Goal: Task Accomplishment & Management: Complete application form

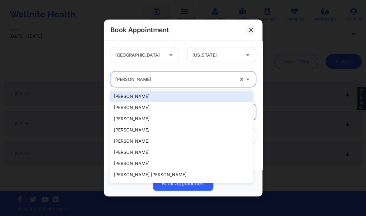
click at [139, 73] on div "[PERSON_NAME]" at bounding box center [174, 80] width 119 height 16
paste input "[PERSON_NAME]"
type input "[PERSON_NAME]"
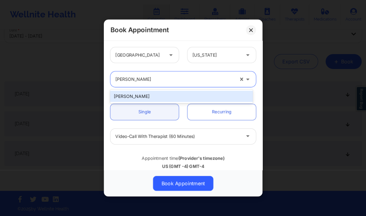
click at [158, 98] on div "[PERSON_NAME]" at bounding box center [181, 96] width 142 height 11
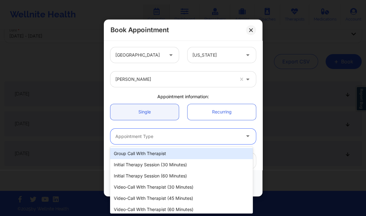
click at [149, 132] on div "Appointment Type" at bounding box center [175, 137] width 131 height 16
click at [136, 140] on div at bounding box center [177, 136] width 125 height 7
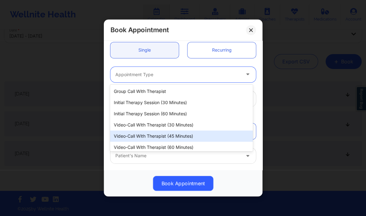
scroll to position [62, 0]
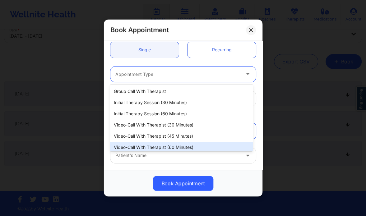
click at [147, 144] on div "Video-Call with Therapist (60 minutes)" at bounding box center [181, 147] width 142 height 11
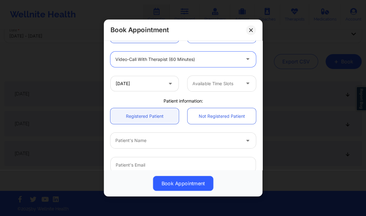
scroll to position [79, 0]
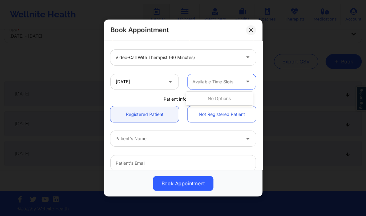
click at [198, 81] on div at bounding box center [216, 81] width 48 height 7
click at [213, 79] on div at bounding box center [216, 81] width 48 height 7
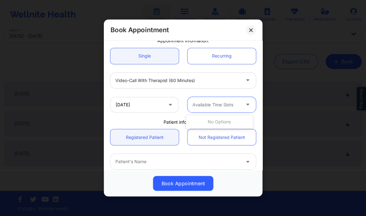
scroll to position [56, 0]
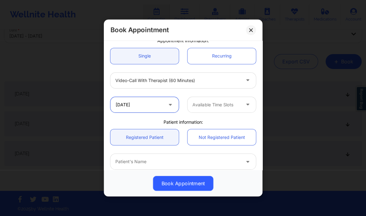
click at [154, 100] on input "[DATE]" at bounding box center [144, 105] width 68 height 16
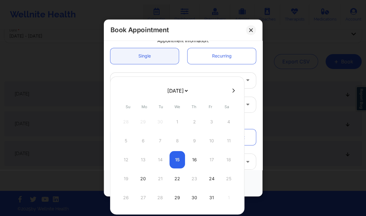
click at [234, 92] on button at bounding box center [233, 90] width 6 height 5
select select "2025-10"
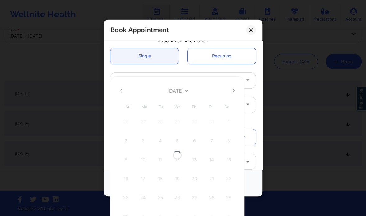
select select "2025-10"
click at [234, 92] on button at bounding box center [233, 90] width 6 height 5
select select "2025-11"
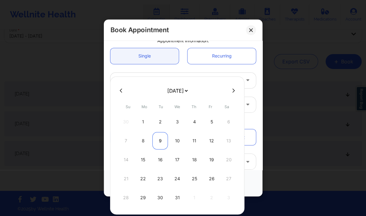
click at [159, 140] on div "9" at bounding box center [160, 140] width 16 height 17
type input "[DATE]"
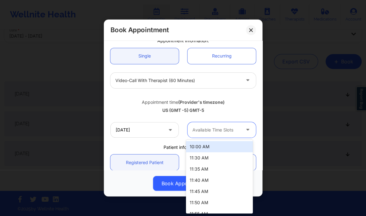
click at [210, 131] on div at bounding box center [216, 129] width 48 height 7
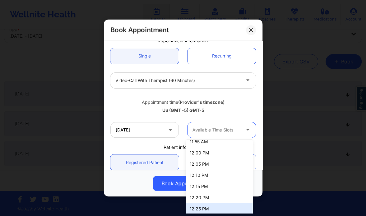
scroll to position [69, 0]
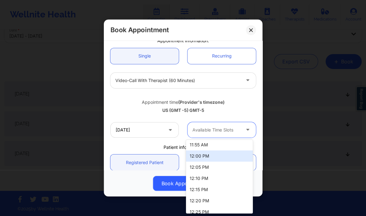
click at [202, 158] on div "12:00 PM" at bounding box center [219, 155] width 67 height 11
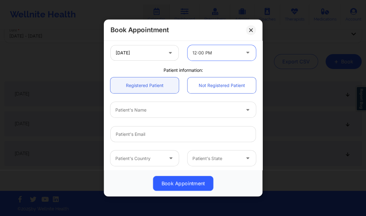
scroll to position [133, 0]
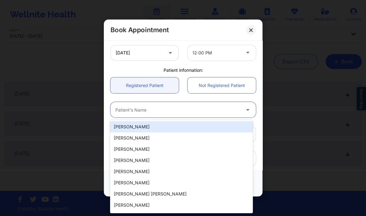
click at [145, 112] on div at bounding box center [177, 109] width 125 height 7
paste input "[PERSON_NAME]"
type input "[PERSON_NAME]"
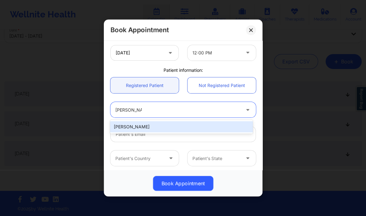
click at [136, 127] on div "[PERSON_NAME]" at bounding box center [181, 126] width 142 height 11
type input "[EMAIL_ADDRESS][DOMAIN_NAME]"
type input "[PHONE_NUMBER]"
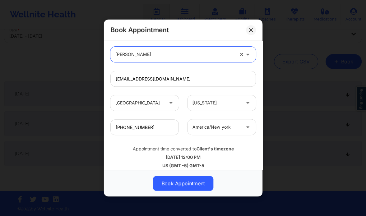
scroll to position [193, 0]
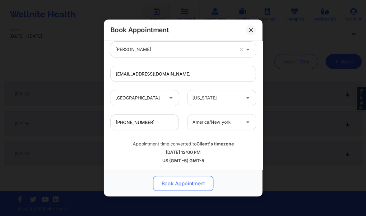
click at [173, 179] on button "Book Appointment" at bounding box center [183, 183] width 60 height 15
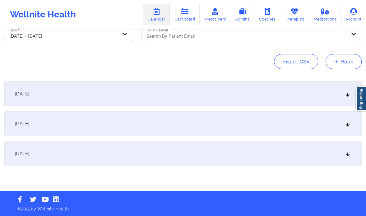
click at [344, 57] on button "+ Book" at bounding box center [344, 61] width 36 height 15
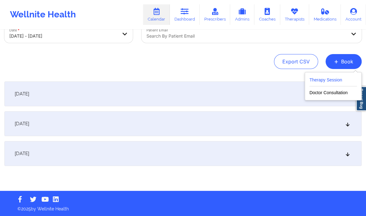
click at [323, 80] on button "Therapy Session" at bounding box center [333, 81] width 48 height 10
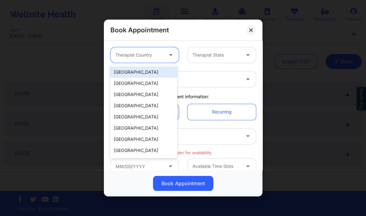
click at [144, 55] on div at bounding box center [139, 54] width 48 height 7
click at [137, 76] on div "[GEOGRAPHIC_DATA]" at bounding box center [143, 72] width 67 height 11
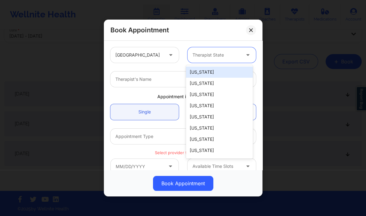
click at [208, 58] on div at bounding box center [216, 54] width 48 height 7
paste input "[PERSON_NAME]"
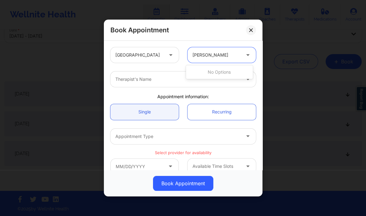
click at [220, 56] on input "[PERSON_NAME]" at bounding box center [211, 55] width 38 height 6
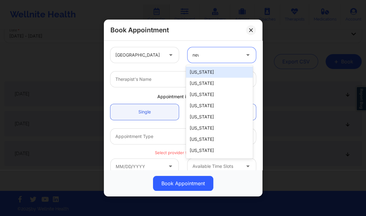
type input "new"
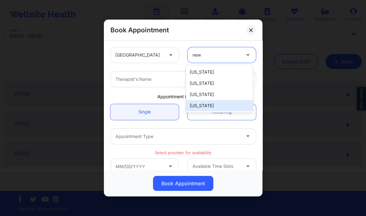
click at [200, 104] on div "[US_STATE]" at bounding box center [219, 105] width 67 height 11
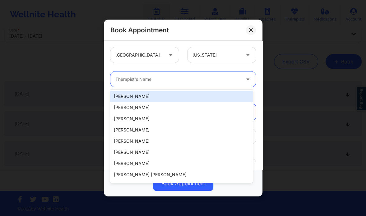
click at [177, 85] on div "Therapist's Name" at bounding box center [175, 80] width 131 height 16
paste input "[PERSON_NAME]"
type input "[PERSON_NAME]"
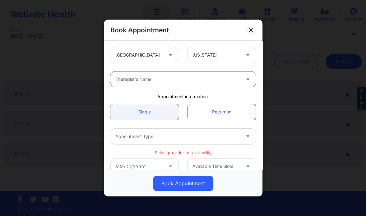
click at [147, 77] on div at bounding box center [177, 79] width 125 height 7
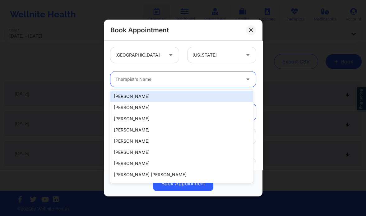
click at [147, 77] on div at bounding box center [177, 79] width 125 height 7
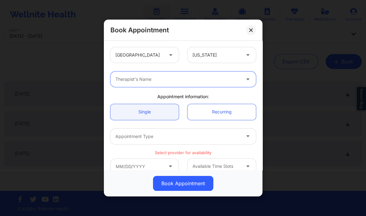
paste input "[PERSON_NAME]"
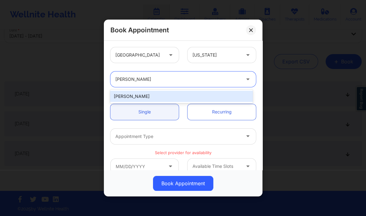
type input "[PERSON_NAME]"
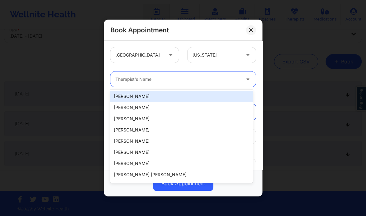
click at [130, 84] on div "Therapist's Name" at bounding box center [175, 80] width 131 height 16
paste input "[PERSON_NAME]"
type input "[PERSON_NAME]"
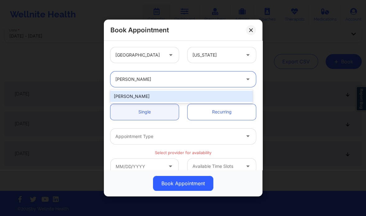
click at [155, 96] on div "[PERSON_NAME]" at bounding box center [181, 96] width 142 height 11
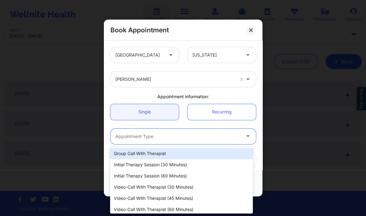
click at [155, 140] on div at bounding box center [177, 136] width 125 height 7
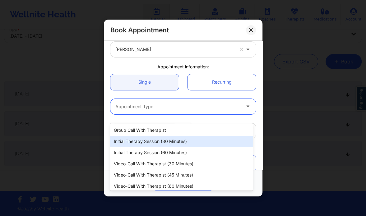
scroll to position [31, 0]
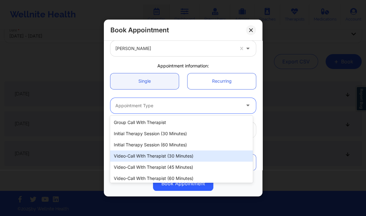
click at [161, 158] on div "Video-Call with Therapist (30 minutes)" at bounding box center [181, 155] width 142 height 11
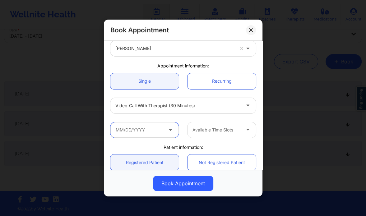
click at [153, 132] on input "text" at bounding box center [144, 130] width 68 height 16
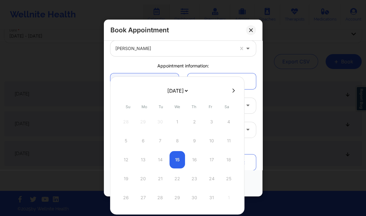
click at [233, 90] on button at bounding box center [233, 90] width 6 height 5
select select "2025-10"
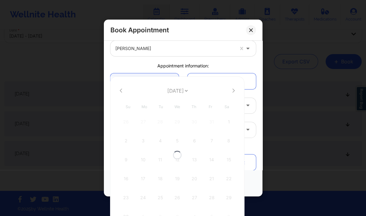
select select "2025-10"
click at [122, 91] on icon at bounding box center [121, 90] width 2 height 5
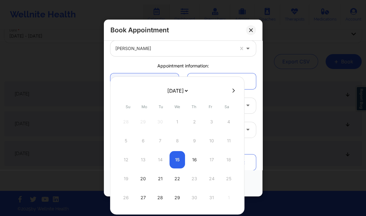
click at [232, 88] on icon at bounding box center [233, 90] width 2 height 5
select select "2025-10"
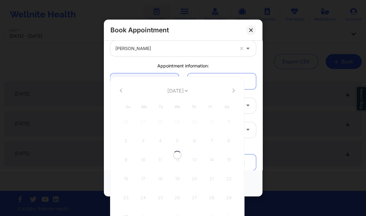
select select "2025-10"
click at [159, 157] on div "11" at bounding box center [160, 159] width 16 height 17
type input "[DATE]"
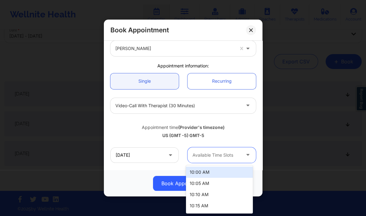
click at [223, 155] on div at bounding box center [216, 154] width 48 height 7
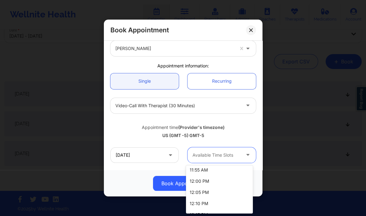
scroll to position [262, 0]
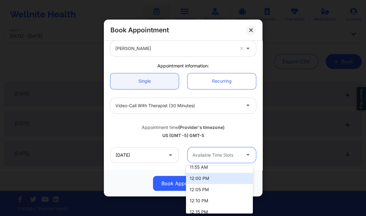
click at [205, 181] on div "12:00 PM" at bounding box center [219, 178] width 67 height 11
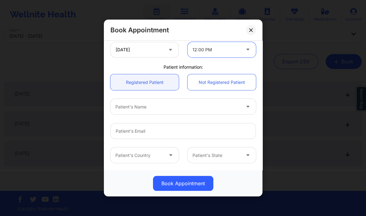
scroll to position [138, 0]
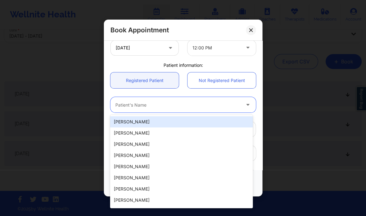
click at [130, 101] on div at bounding box center [177, 104] width 125 height 7
paste input "[PERSON_NAME]"
type input "[PERSON_NAME]"
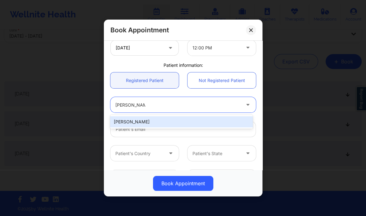
click at [143, 121] on div "[PERSON_NAME]" at bounding box center [181, 121] width 142 height 11
type input "[EMAIL_ADDRESS][DOMAIN_NAME]"
type input "[PHONE_NUMBER]"
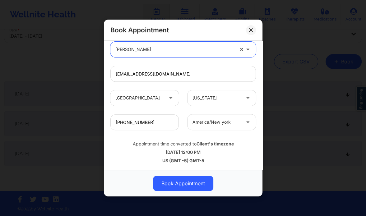
scroll to position [0, 0]
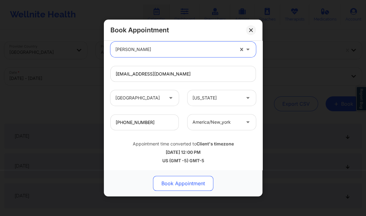
click at [187, 182] on button "Book Appointment" at bounding box center [183, 183] width 60 height 15
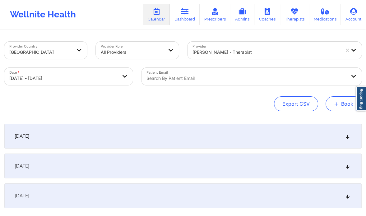
click at [335, 102] on span "+" at bounding box center [336, 103] width 5 height 3
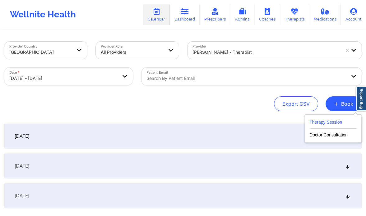
click at [316, 122] on button "Therapy Session" at bounding box center [333, 123] width 48 height 10
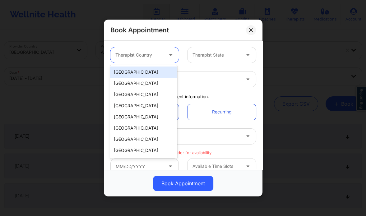
click at [162, 53] on div "Therapist Country" at bounding box center [136, 55] width 53 height 16
click at [145, 67] on div "[GEOGRAPHIC_DATA]" at bounding box center [143, 72] width 67 height 11
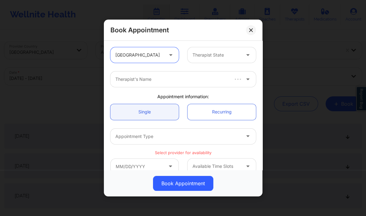
click at [205, 54] on div at bounding box center [216, 54] width 48 height 7
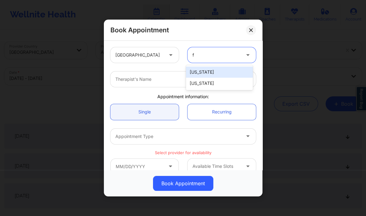
type input "fl"
click at [198, 72] on div "[US_STATE]" at bounding box center [219, 72] width 67 height 11
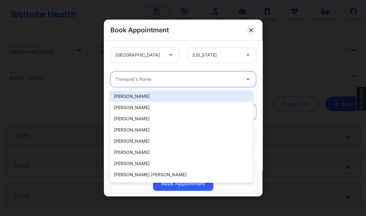
click at [170, 75] on div "Therapist's Name" at bounding box center [175, 80] width 131 height 16
paste input "[PERSON_NAME]"
type input "[PERSON_NAME]"
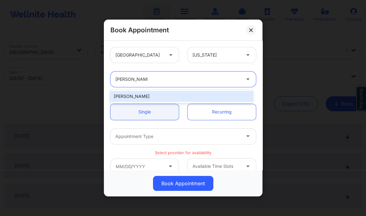
click at [132, 96] on div "[PERSON_NAME]" at bounding box center [181, 96] width 142 height 11
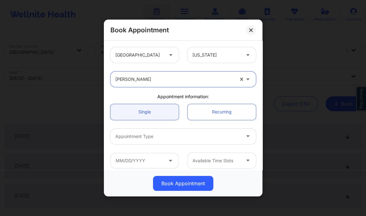
click at [142, 131] on div "Appointment Type" at bounding box center [175, 137] width 131 height 16
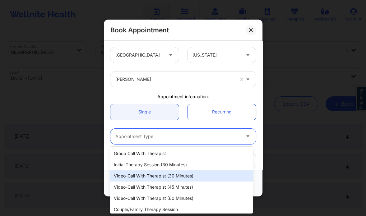
scroll to position [2, 0]
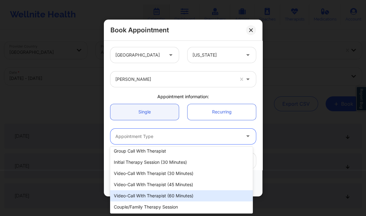
click at [166, 196] on div "Video-Call with Therapist (60 minutes)" at bounding box center [181, 195] width 142 height 11
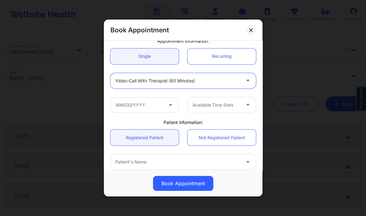
scroll to position [56, 0]
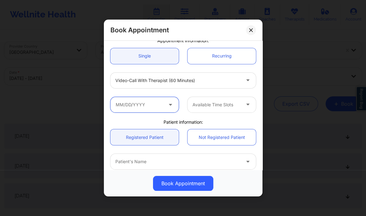
click at [141, 109] on input "text" at bounding box center [144, 105] width 68 height 16
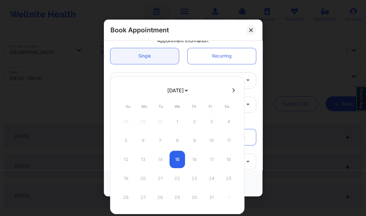
click at [233, 91] on icon at bounding box center [234, 90] width 2 height 4
select select "2025-10"
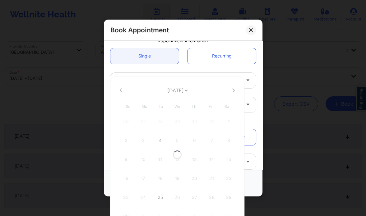
select select "2025-10"
click at [123, 89] on button at bounding box center [121, 90] width 6 height 5
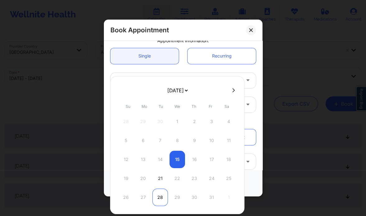
click at [163, 198] on div "28" at bounding box center [160, 197] width 16 height 17
type input "[DATE]"
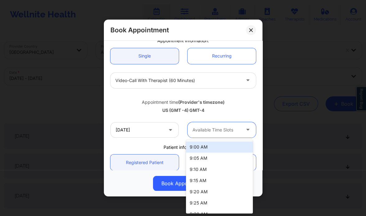
click at [215, 130] on div at bounding box center [216, 129] width 48 height 7
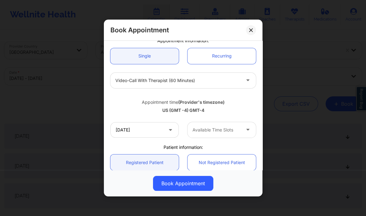
click at [133, 120] on div "[DATE] Available Time Slots" at bounding box center [183, 130] width 154 height 24
click at [165, 126] on input "[DATE]" at bounding box center [144, 130] width 68 height 16
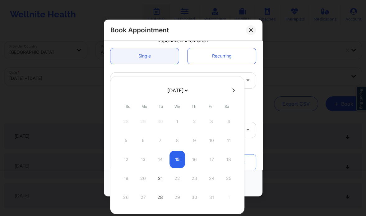
click at [233, 90] on button at bounding box center [233, 90] width 6 height 5
select select "2025-10"
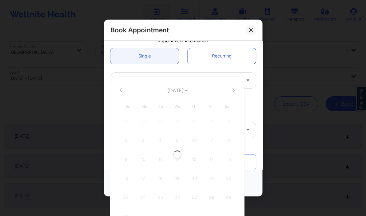
select select "2025-10"
click at [160, 139] on div "4" at bounding box center [160, 140] width 16 height 17
type input "[DATE]"
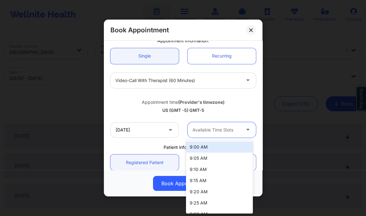
click at [227, 136] on div "Available Time Slots" at bounding box center [213, 130] width 53 height 16
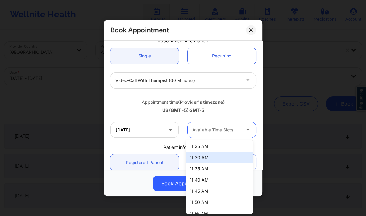
click at [208, 159] on div "11:30 AM" at bounding box center [219, 157] width 67 height 11
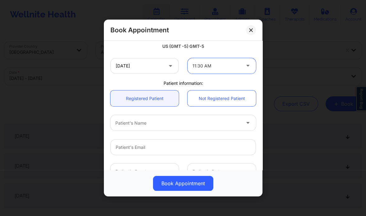
scroll to position [120, 0]
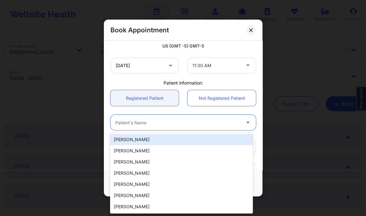
click at [149, 125] on div at bounding box center [177, 122] width 125 height 7
paste input "[PERSON_NAME]"
type input "[PERSON_NAME]"
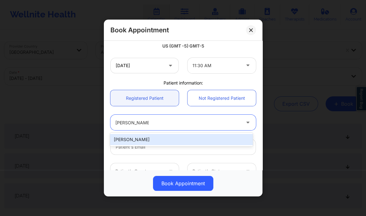
click at [135, 138] on div "[PERSON_NAME]" at bounding box center [181, 139] width 142 height 11
type input "[EMAIL_ADDRESS][DOMAIN_NAME]"
type input "[PHONE_NUMBER]"
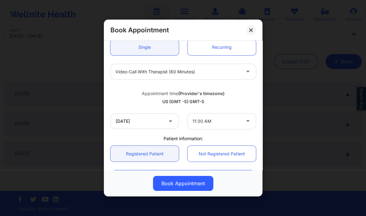
scroll to position [61, 0]
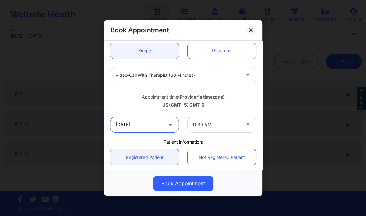
click at [162, 119] on input "[DATE]" at bounding box center [144, 125] width 68 height 16
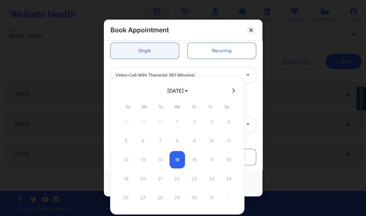
click at [233, 86] on div at bounding box center [177, 90] width 134 height 9
click at [233, 91] on icon at bounding box center [233, 90] width 2 height 5
select select "2025-10"
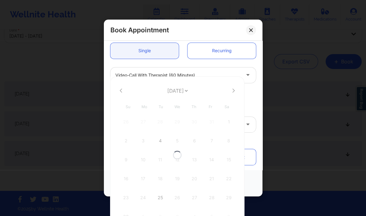
select select "2025-10"
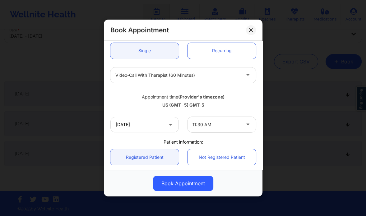
click at [229, 64] on div "Video-Call with Therapist (60 minutes)" at bounding box center [183, 75] width 154 height 24
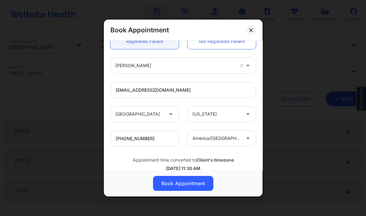
scroll to position [178, 0]
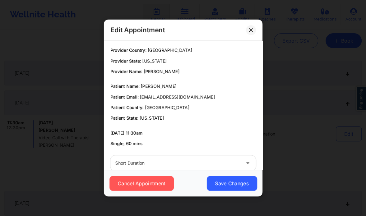
click at [254, 31] on button at bounding box center [251, 30] width 10 height 10
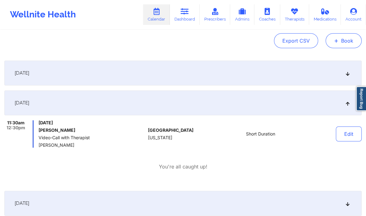
click at [333, 36] on button "+ Book" at bounding box center [344, 40] width 36 height 15
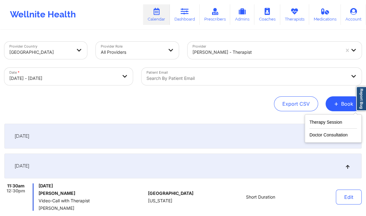
click at [208, 52] on div at bounding box center [266, 51] width 148 height 7
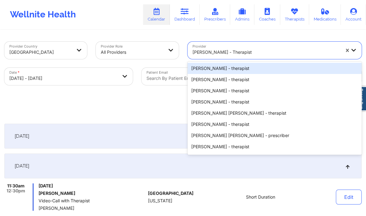
paste input "[PERSON_NAME]"
type input "[PERSON_NAME]"
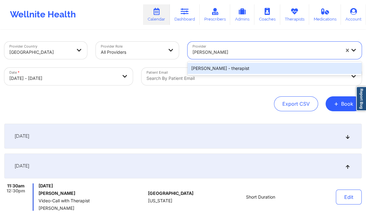
click at [239, 67] on div "Brianna Mclaughlin - therapist" at bounding box center [274, 68] width 174 height 11
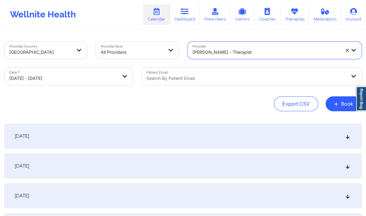
select select "2025-9"
select select "2025-10"
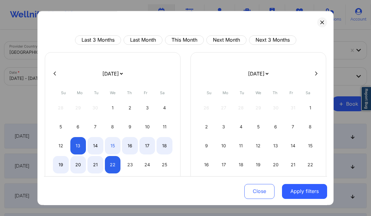
click at [315, 73] on icon at bounding box center [316, 73] width 2 height 5
select select "2025-10"
select select "2025-11"
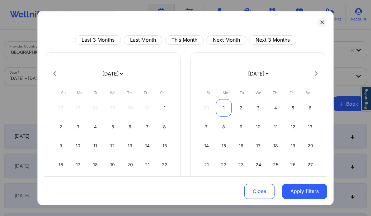
click at [224, 105] on div "1" at bounding box center [224, 107] width 16 height 17
select select "2025-11"
select select "2026-0"
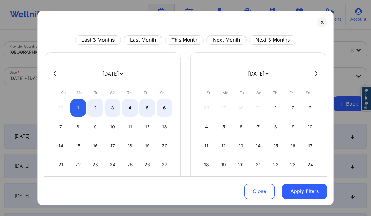
select select "2025-11"
select select "2026-0"
select select "2025-11"
select select "2026-0"
click at [110, 110] on div "3" at bounding box center [113, 107] width 16 height 17
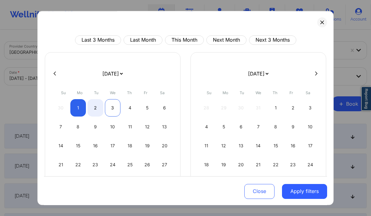
select select "2025-11"
select select "2026-0"
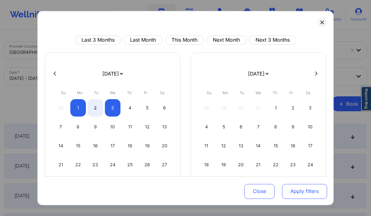
click at [292, 191] on button "Apply filters" at bounding box center [304, 191] width 45 height 15
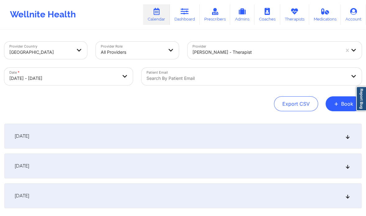
click at [346, 168] on icon at bounding box center [347, 166] width 5 height 4
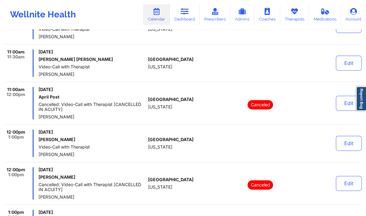
scroll to position [177, 0]
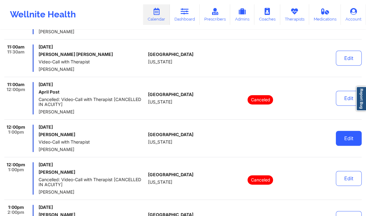
click at [348, 134] on button "Edit" at bounding box center [349, 138] width 26 height 15
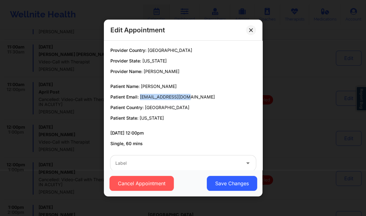
drag, startPoint x: 187, startPoint y: 97, endPoint x: 139, endPoint y: 95, distance: 47.6
click at [139, 95] on p "Patient Email: thaliaq27@gmail.com" at bounding box center [182, 97] width 145 height 6
copy span "[EMAIL_ADDRESS][DOMAIN_NAME]"
click at [250, 29] on icon at bounding box center [250, 29] width 3 height 3
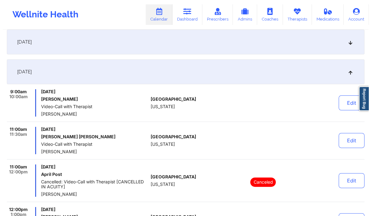
scroll to position [0, 0]
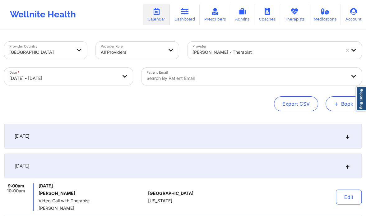
click at [337, 99] on button "+ Book" at bounding box center [344, 103] width 36 height 15
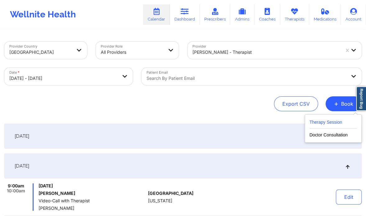
click at [322, 122] on button "Therapy Session" at bounding box center [333, 123] width 48 height 10
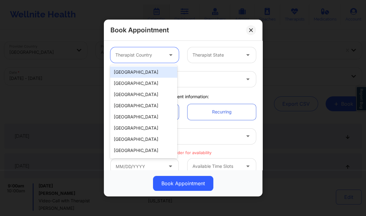
click at [159, 54] on div at bounding box center [139, 54] width 48 height 7
click at [146, 69] on div "[GEOGRAPHIC_DATA]" at bounding box center [143, 72] width 67 height 11
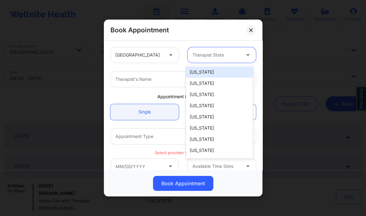
click at [202, 51] on div at bounding box center [216, 54] width 48 height 7
paste input "[PERSON_NAME]"
type input "[PERSON_NAME]"
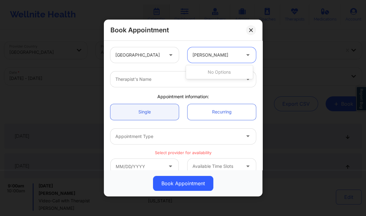
click at [203, 55] on input "[PERSON_NAME]" at bounding box center [211, 55] width 38 height 6
click at [253, 30] on button at bounding box center [251, 30] width 10 height 10
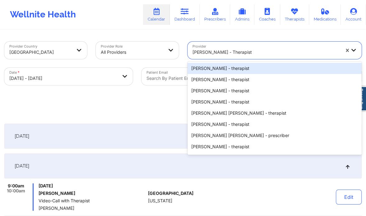
click at [235, 50] on div at bounding box center [266, 51] width 148 height 7
paste input "[PERSON_NAME]"
type input "[PERSON_NAME]"
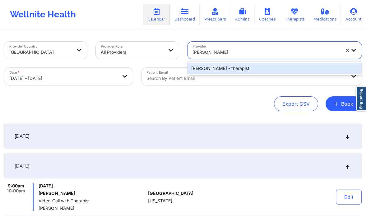
click at [229, 67] on div "Daniella Tompkins - therapist" at bounding box center [274, 68] width 174 height 11
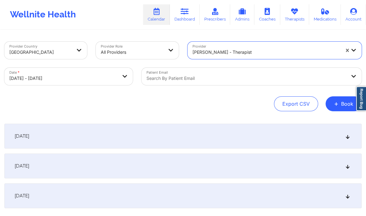
select select "2025-11"
select select "2026-0"
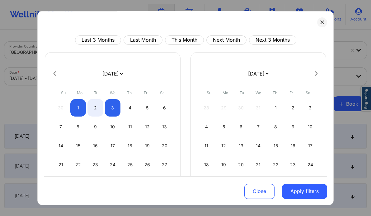
click at [53, 73] on icon at bounding box center [54, 73] width 2 height 5
select select "2025-10"
select select "2025-11"
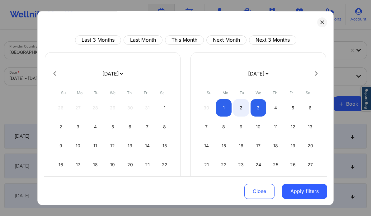
click at [53, 72] on icon at bounding box center [54, 73] width 2 height 5
select select "2025-9"
select select "2025-10"
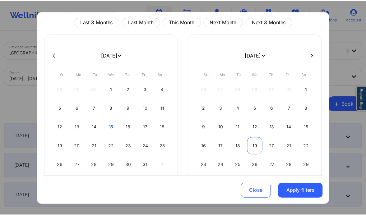
scroll to position [19, 0]
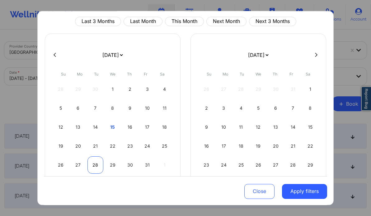
click at [94, 160] on div "28" at bounding box center [95, 164] width 16 height 17
select select "2025-9"
select select "2025-10"
select select "2025-9"
select select "2025-10"
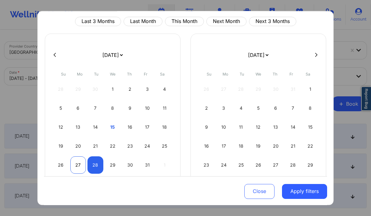
click at [72, 160] on div "27" at bounding box center [78, 164] width 16 height 17
select select "2025-9"
select select "2025-10"
select select "2025-9"
select select "2025-10"
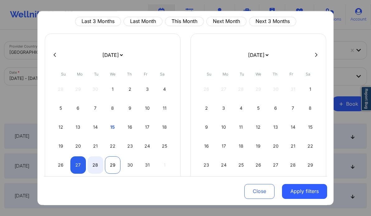
drag, startPoint x: 72, startPoint y: 160, endPoint x: 112, endPoint y: 168, distance: 41.4
click at [112, 168] on div "26 27 28 29 30 31 1" at bounding box center [112, 164] width 119 height 17
click at [112, 168] on div "29" at bounding box center [113, 164] width 16 height 17
select select "2025-9"
select select "2025-10"
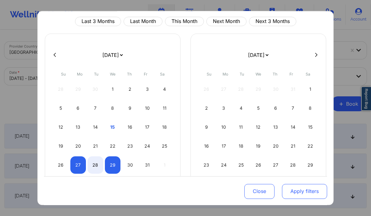
click at [290, 185] on button "Apply filters" at bounding box center [304, 191] width 45 height 15
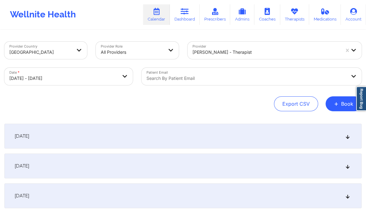
click at [252, 159] on div "October 28, 2025" at bounding box center [182, 166] width 357 height 25
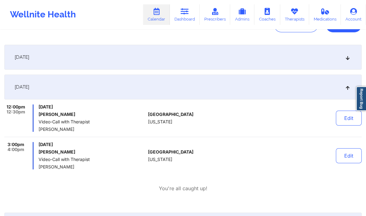
scroll to position [97, 0]
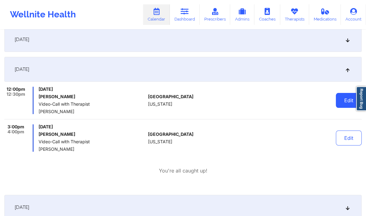
click at [346, 103] on button "Edit" at bounding box center [349, 100] width 26 height 15
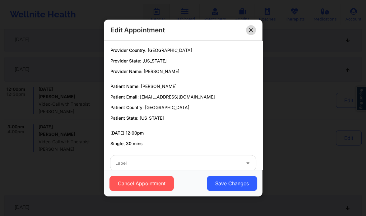
click at [250, 29] on icon at bounding box center [251, 30] width 4 height 4
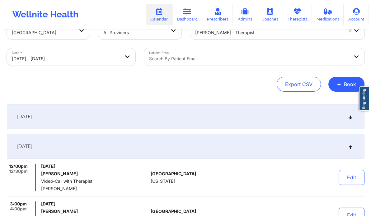
scroll to position [0, 0]
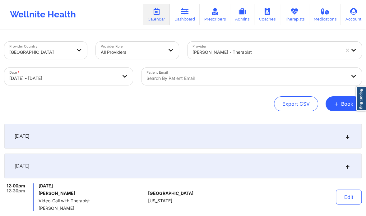
click at [272, 60] on div "Provider Daniella Tompkins - therapist" at bounding box center [274, 50] width 183 height 26
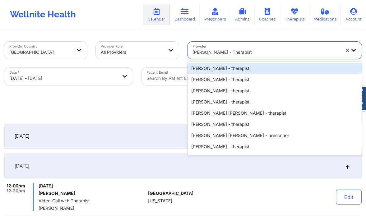
click at [259, 54] on div at bounding box center [266, 51] width 148 height 7
paste input "[PERSON_NAME]"
type input "[PERSON_NAME]"
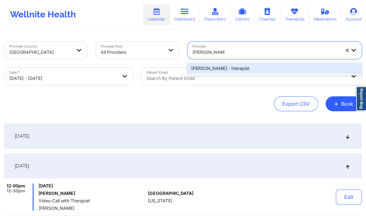
click at [232, 74] on div "Denard Fenaud - therapist" at bounding box center [274, 68] width 174 height 11
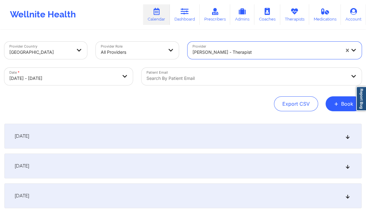
select select "2025-9"
select select "2025-10"
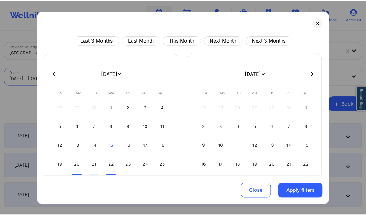
scroll to position [22, 0]
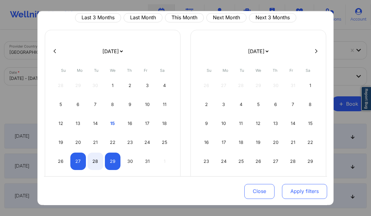
click at [297, 197] on button "Apply filters" at bounding box center [304, 191] width 45 height 15
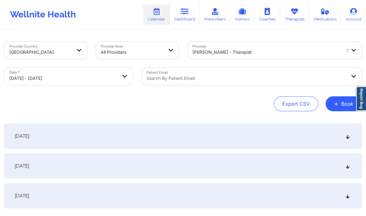
click at [345, 168] on icon at bounding box center [347, 166] width 5 height 4
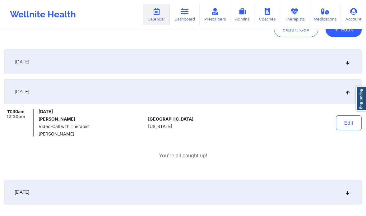
scroll to position [76, 0]
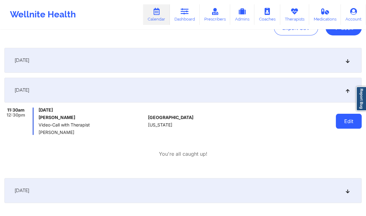
click at [347, 123] on button "Edit" at bounding box center [349, 121] width 26 height 15
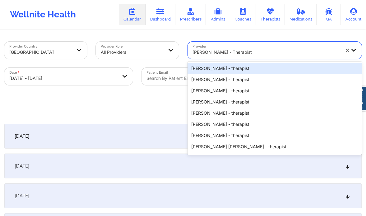
click at [218, 52] on div at bounding box center [266, 51] width 148 height 7
paste input "[PERSON_NAME]"
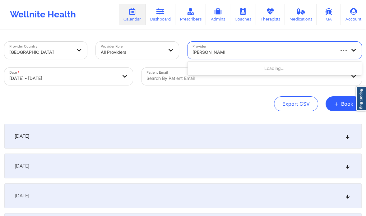
type input "[PERSON_NAME]"
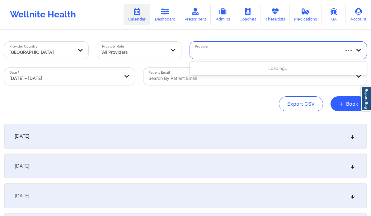
select select "2025-9"
select select "2025-10"
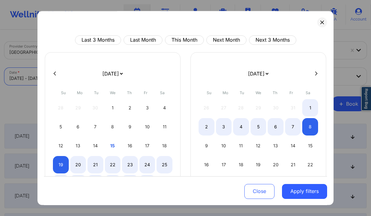
click at [78, 79] on body "Wellnite Health Calendar Dashboard Prescribers Admins Coaches Therapists Medica…" at bounding box center [185, 108] width 371 height 216
click at [223, 124] on div "3" at bounding box center [224, 126] width 16 height 17
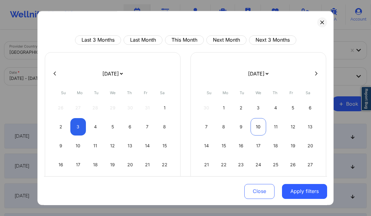
select select "2025-10"
select select "2025-11"
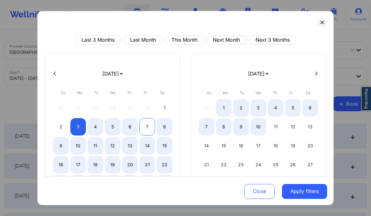
select select "2025-10"
select select "2025-11"
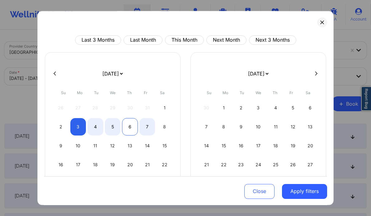
select select "2025-10"
select select "2025-11"
select select "2025-10"
select select "2025-11"
click at [111, 123] on div "5" at bounding box center [113, 126] width 16 height 17
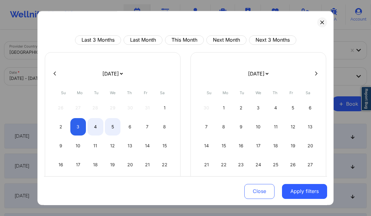
select select "2025-10"
select select "2025-11"
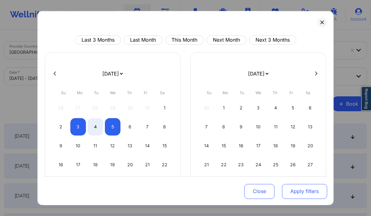
click at [306, 189] on button "Apply filters" at bounding box center [304, 191] width 45 height 15
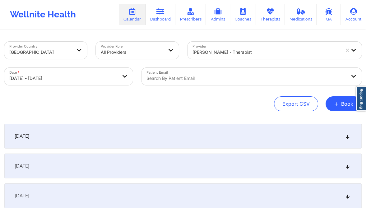
click at [339, 165] on div "November 4, 2025" at bounding box center [182, 166] width 357 height 25
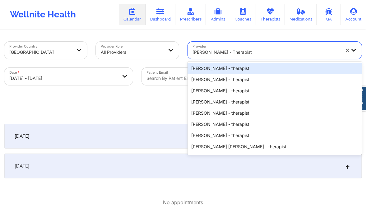
click at [235, 48] on div "Shaneika Dilka - therapist" at bounding box center [266, 52] width 148 height 14
paste input "[PERSON_NAME]"
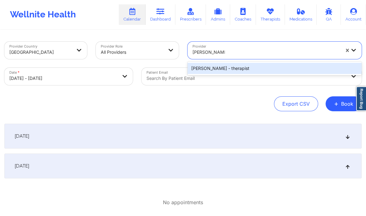
type input "[PERSON_NAME]"
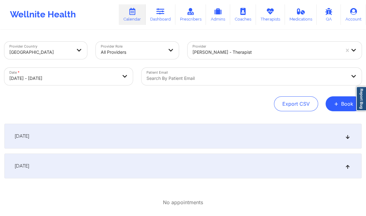
click at [214, 173] on div "November 4, 2025" at bounding box center [182, 166] width 357 height 25
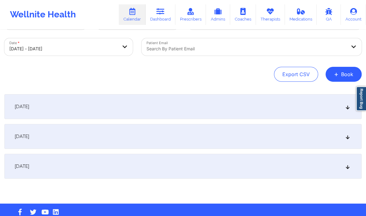
scroll to position [30, 0]
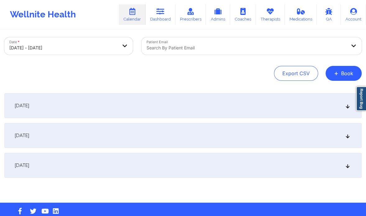
click at [219, 138] on div "November 4, 2025" at bounding box center [182, 135] width 357 height 25
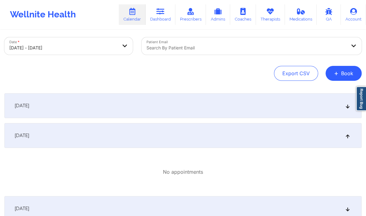
scroll to position [0, 0]
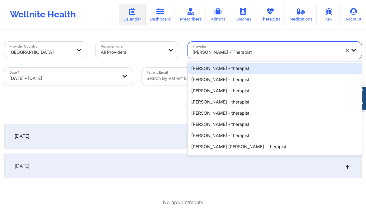
click at [231, 52] on div at bounding box center [266, 51] width 148 height 7
paste input "[PERSON_NAME]"
type input "[PERSON_NAME]"
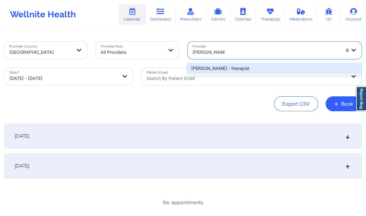
click at [229, 68] on div "Denard Fenaud - therapist" at bounding box center [274, 68] width 174 height 11
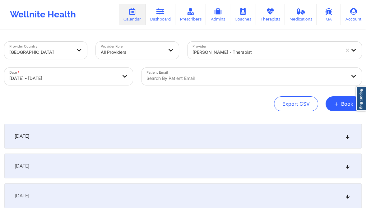
click at [288, 158] on div "November 4, 2025" at bounding box center [182, 166] width 357 height 25
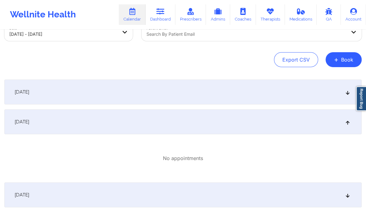
scroll to position [45, 0]
